Goal: Check status

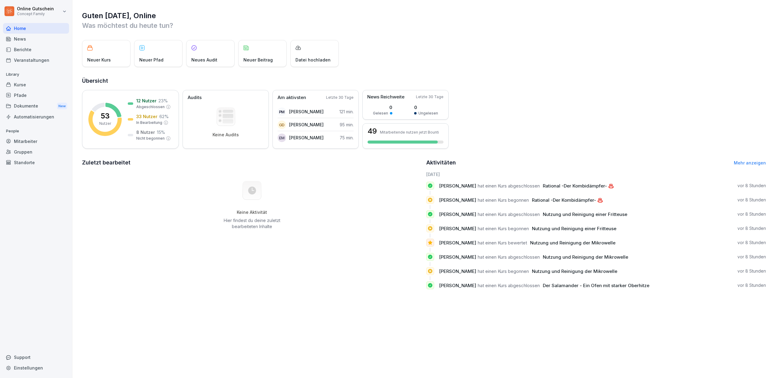
click at [21, 84] on div "Kurse" at bounding box center [36, 84] width 66 height 11
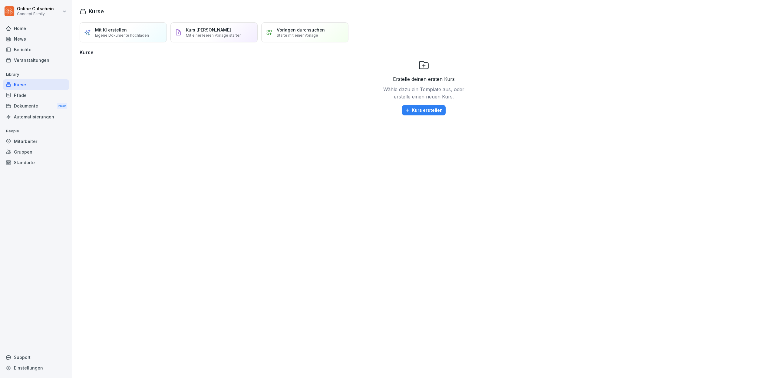
click at [19, 50] on div "Berichte" at bounding box center [36, 49] width 66 height 11
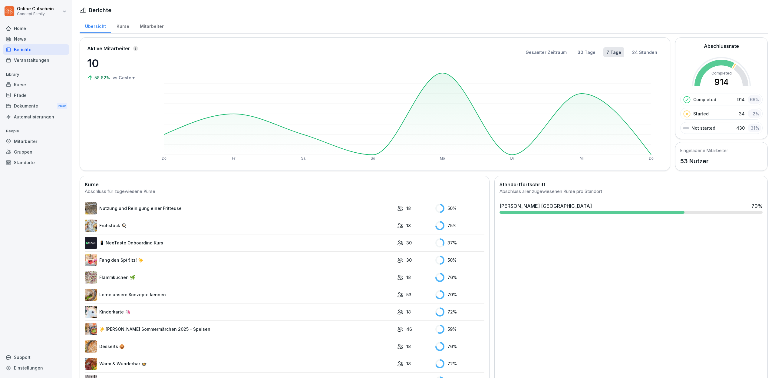
click at [202, 243] on link "📱 NeoTaste Onboarding Kurs" at bounding box center [239, 243] width 309 height 12
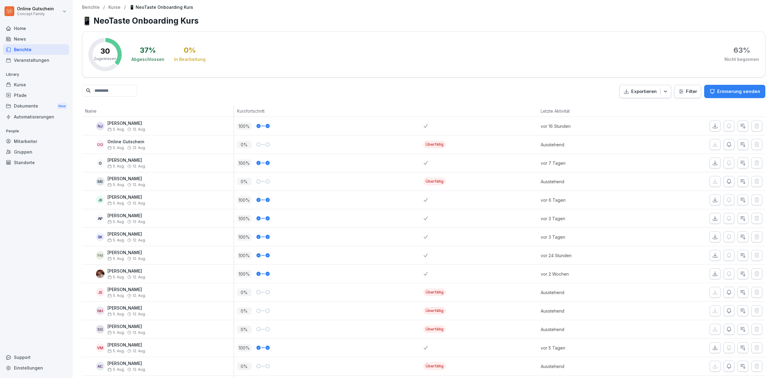
click at [173, 94] on div "Exportieren Filter Erinnerung senden" at bounding box center [423, 92] width 683 height 14
click at [200, 286] on div "JS [PERSON_NAME] [DATE]. Aug." at bounding box center [158, 292] width 152 height 18
click at [105, 49] on p "30" at bounding box center [104, 51] width 9 height 7
drag, startPoint x: 102, startPoint y: 49, endPoint x: 115, endPoint y: 58, distance: 15.4
click at [115, 58] on div "30 Zugewiesen" at bounding box center [105, 55] width 22 height 14
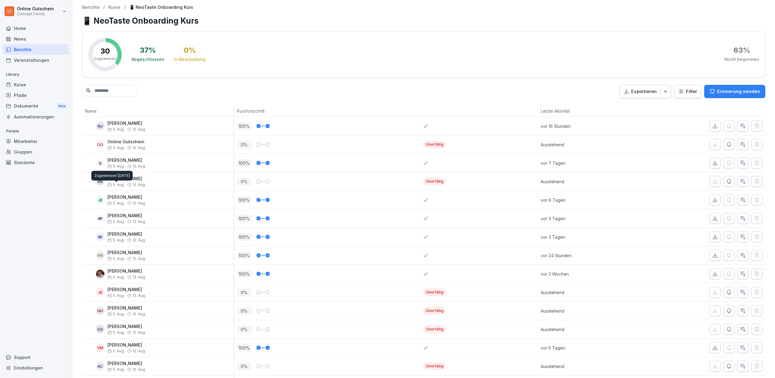
click at [107, 180] on div "Zugewiesen [DATE] Zugewiesen [DATE]" at bounding box center [111, 176] width 41 height 10
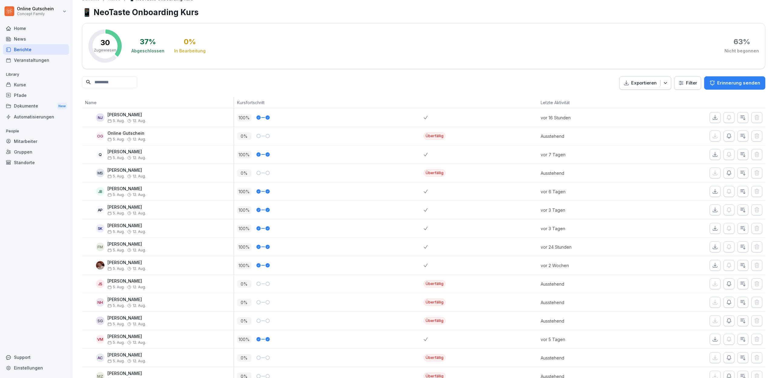
scroll to position [8, 0]
